Goal: Transaction & Acquisition: Download file/media

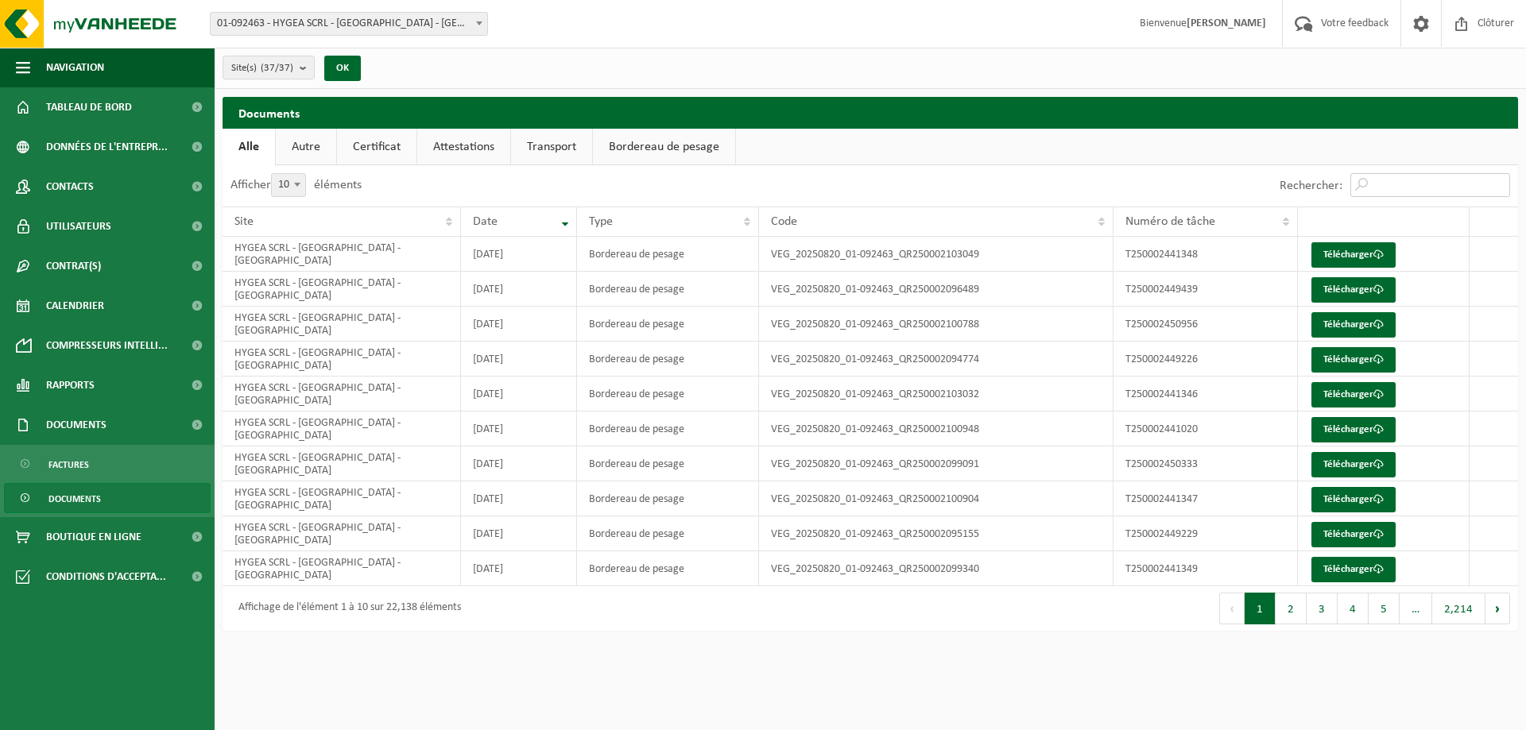
click at [1428, 188] on input "Rechercher:" at bounding box center [1430, 185] width 160 height 24
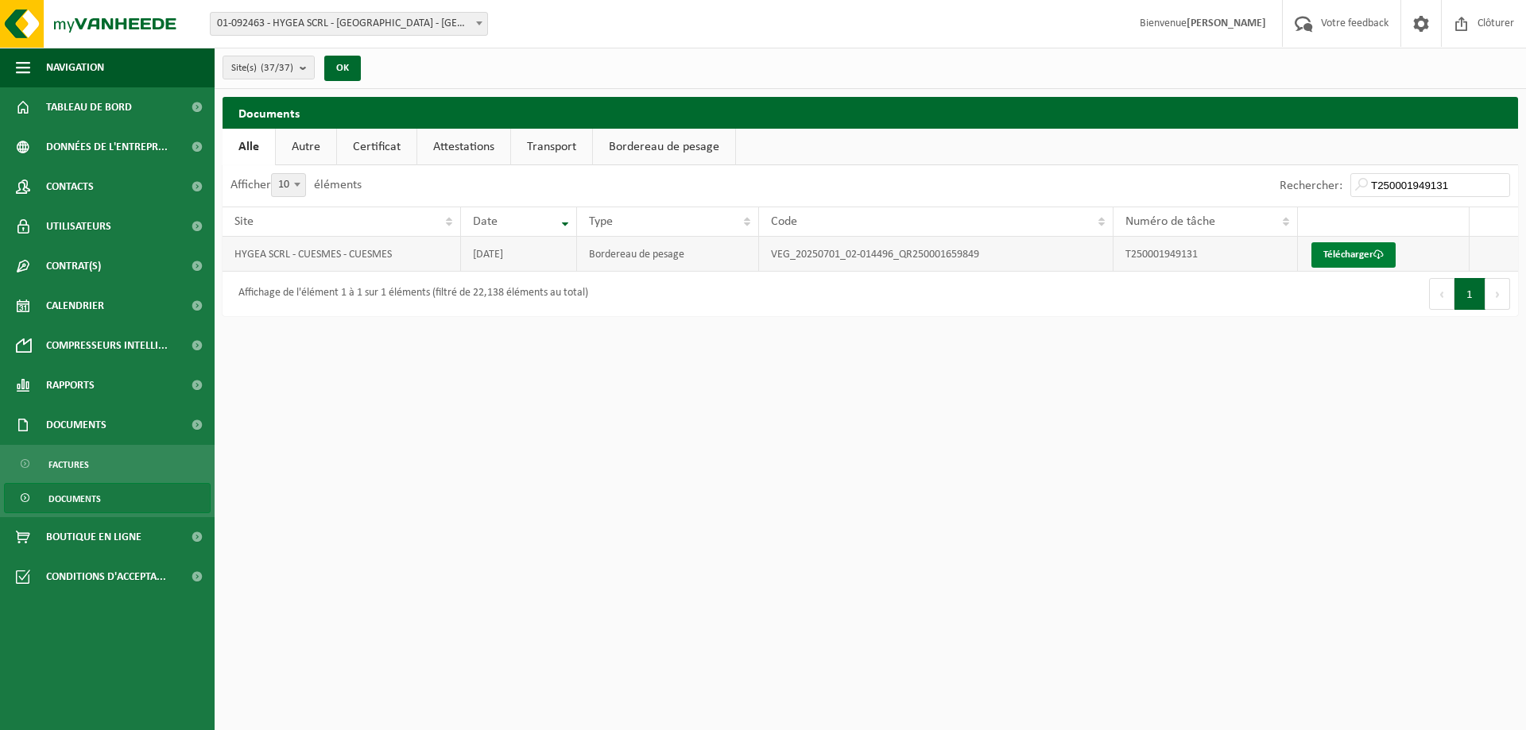
click at [1341, 253] on link "Télécharger" at bounding box center [1353, 254] width 84 height 25
click at [1457, 184] on input "T250001949131" at bounding box center [1430, 185] width 160 height 24
click at [1346, 255] on link "Télécharger" at bounding box center [1353, 254] width 84 height 25
click at [1468, 188] on input "T250002194511" at bounding box center [1430, 185] width 160 height 24
type input "T250002205840"
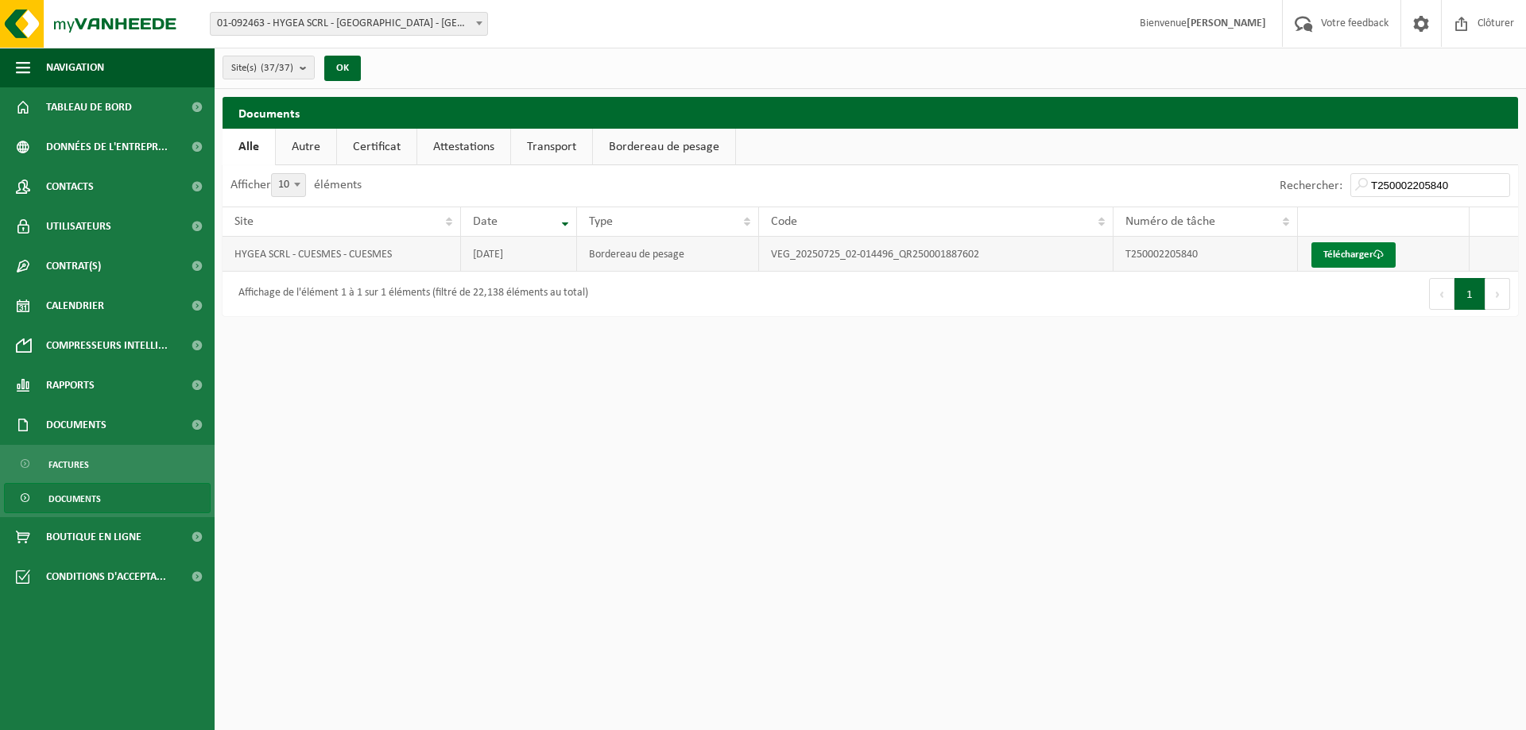
click at [1351, 256] on link "Télécharger" at bounding box center [1353, 254] width 84 height 25
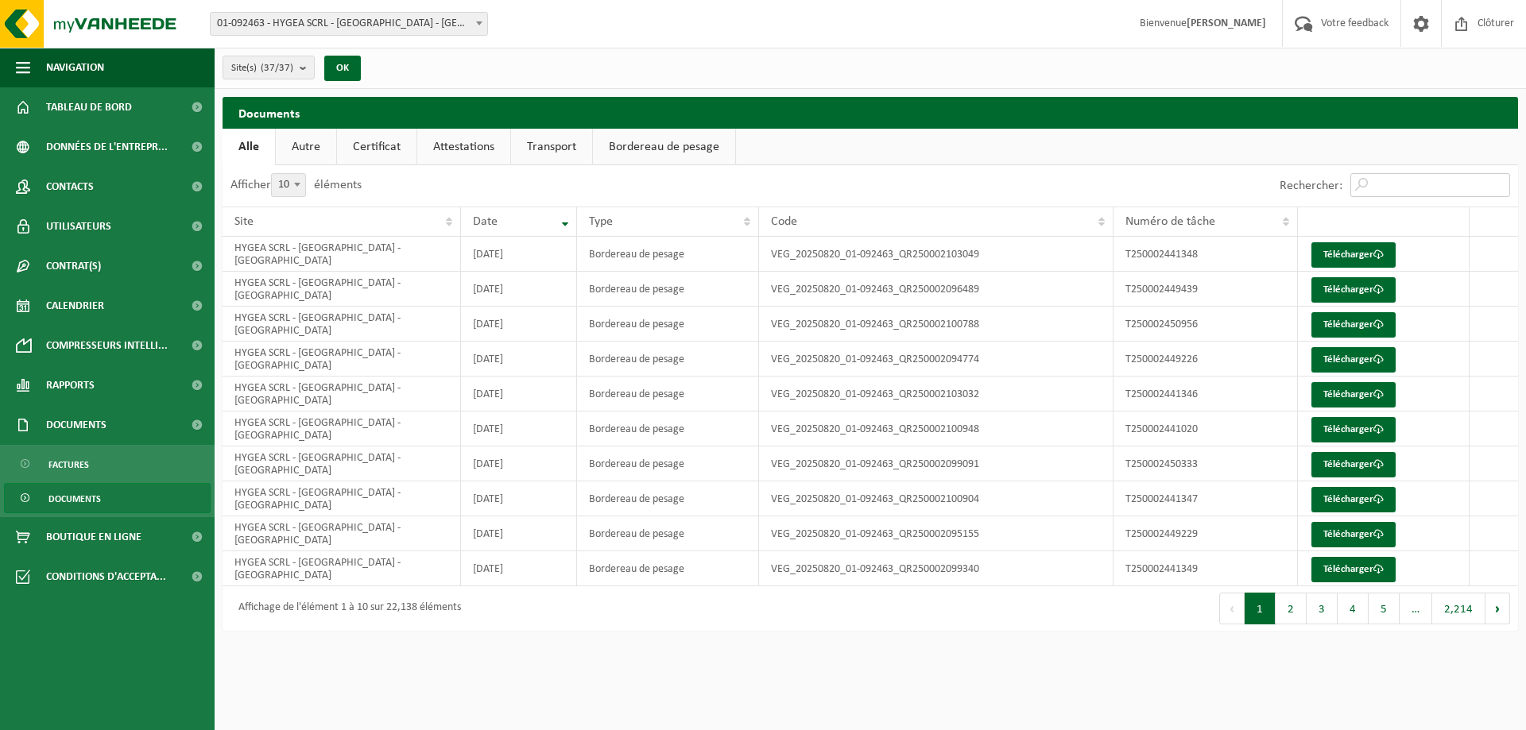
click at [1377, 180] on input "Rechercher:" at bounding box center [1430, 185] width 160 height 24
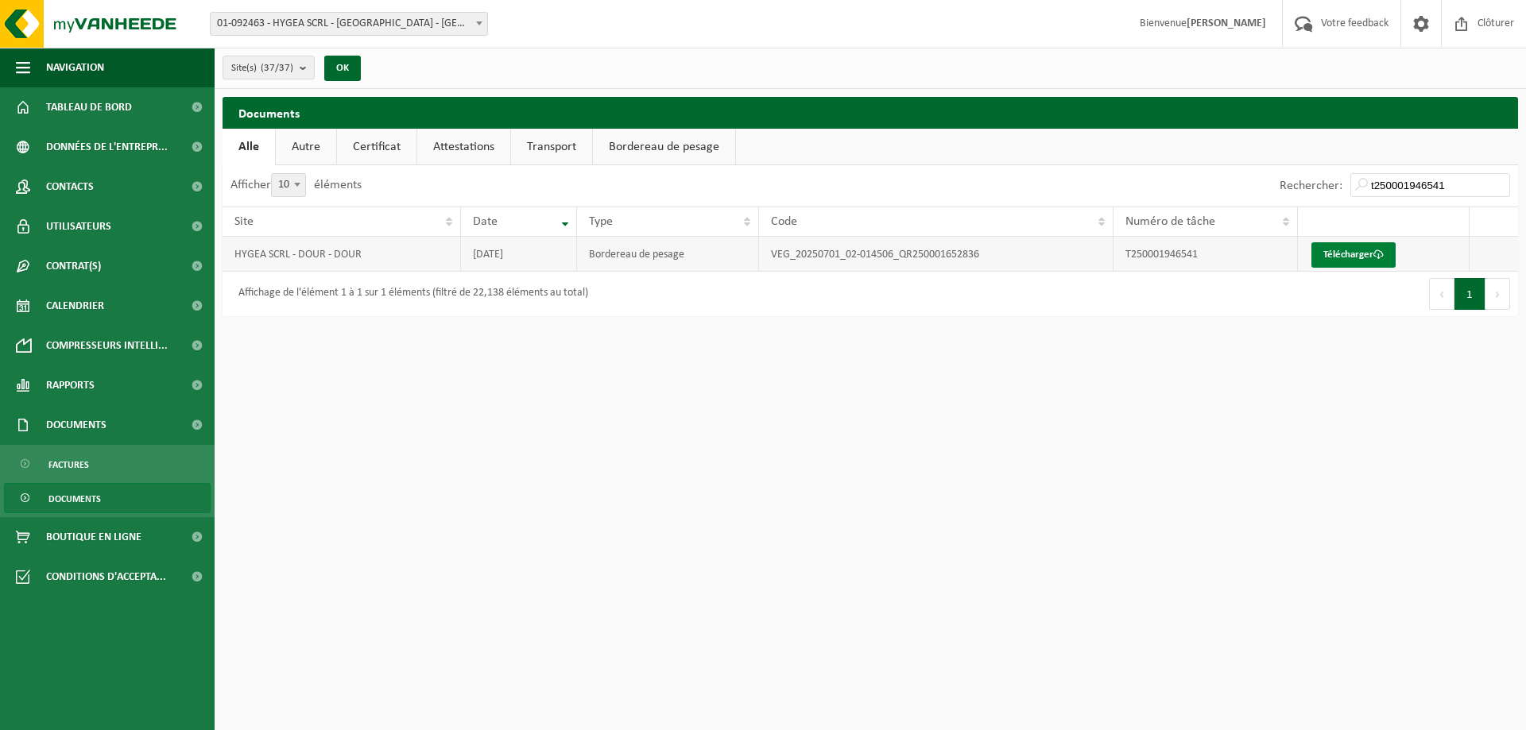
click at [1341, 253] on link "Télécharger" at bounding box center [1353, 254] width 84 height 25
click at [1453, 191] on input "t250001946541" at bounding box center [1430, 185] width 160 height 24
type input "t250001947042"
click at [1360, 256] on link "Télécharger" at bounding box center [1353, 254] width 84 height 25
